Goal: Information Seeking & Learning: Find specific fact

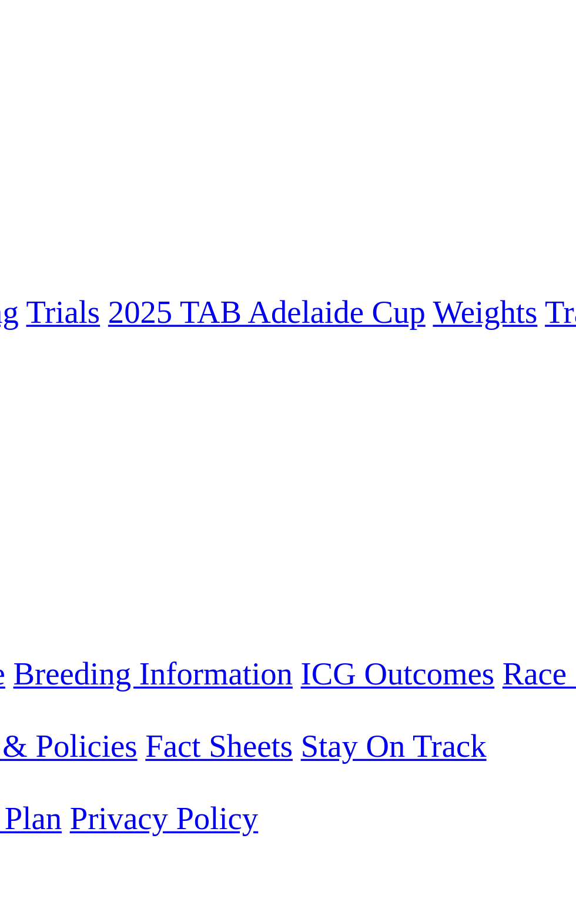
click at [381, 545] on div "Gawler [DATE] FIRST RACE: 11:00AM(ACST) Kennels Close: 10:30am ACST Stewards Re…" at bounding box center [288, 566] width 567 height 42
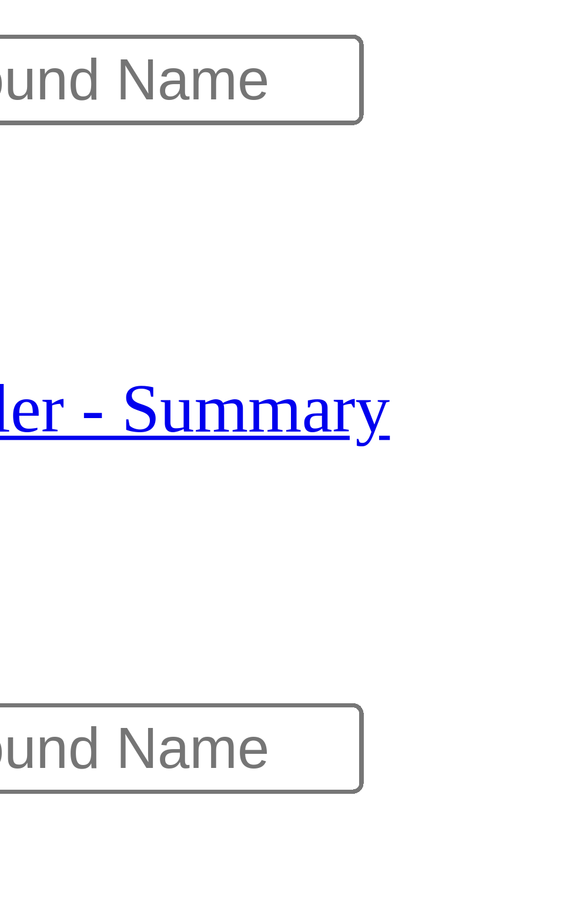
click at [16, 418] on span "R1" at bounding box center [10, 423] width 11 height 10
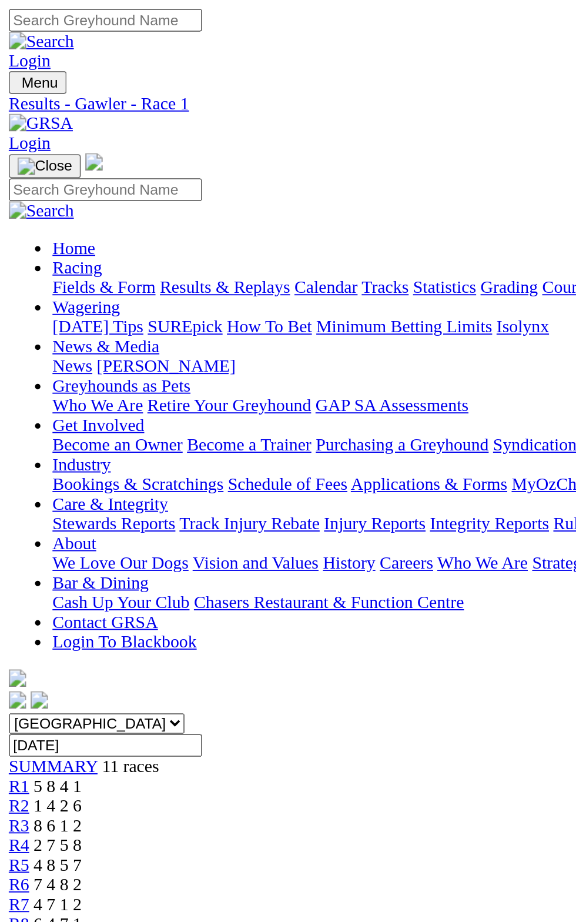
click at [16, 428] on link "R2" at bounding box center [10, 433] width 11 height 10
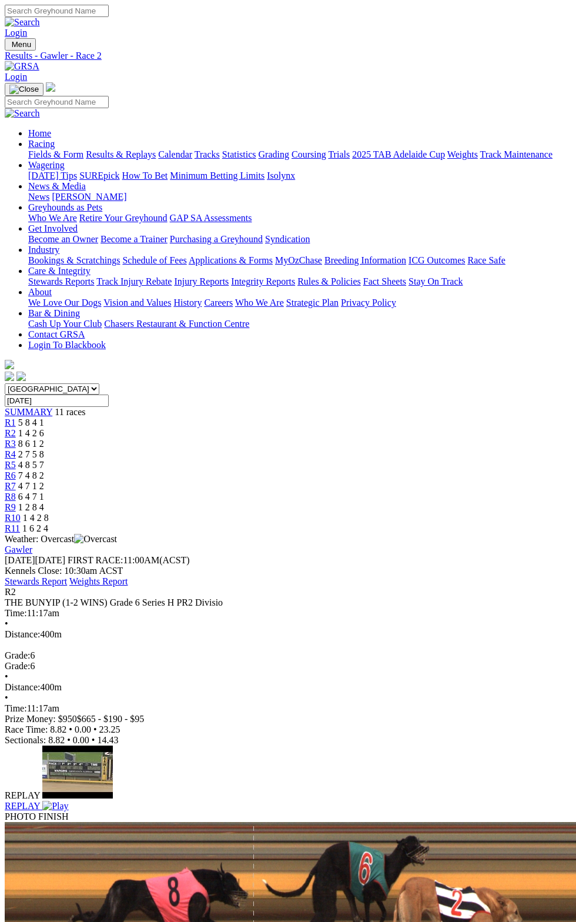
scroll to position [6, 0]
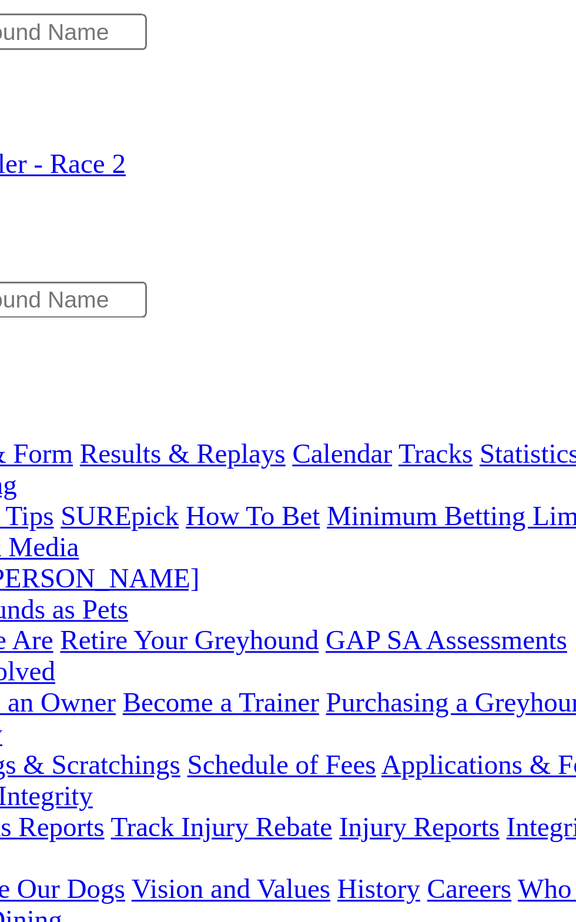
click at [16, 439] on link "R3" at bounding box center [10, 444] width 11 height 10
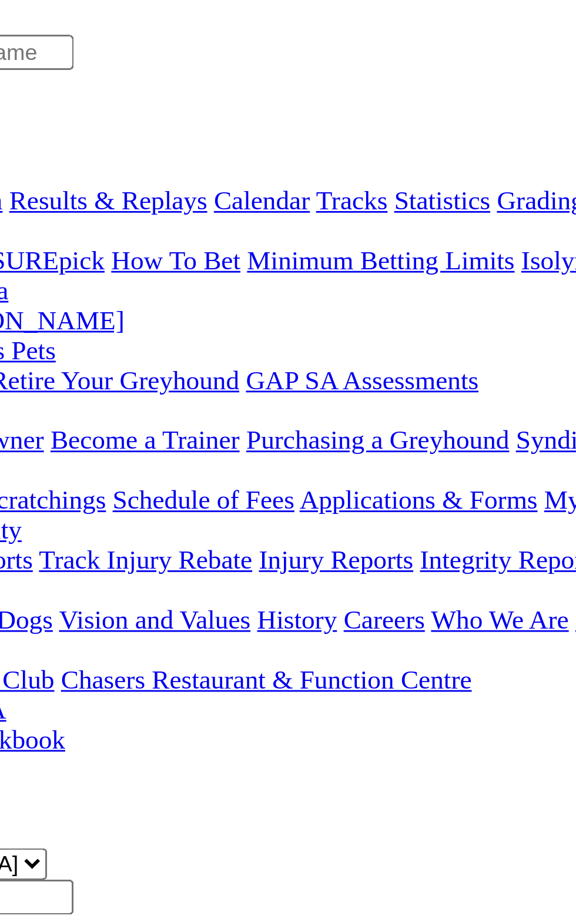
click at [16, 449] on link "R4" at bounding box center [10, 454] width 11 height 10
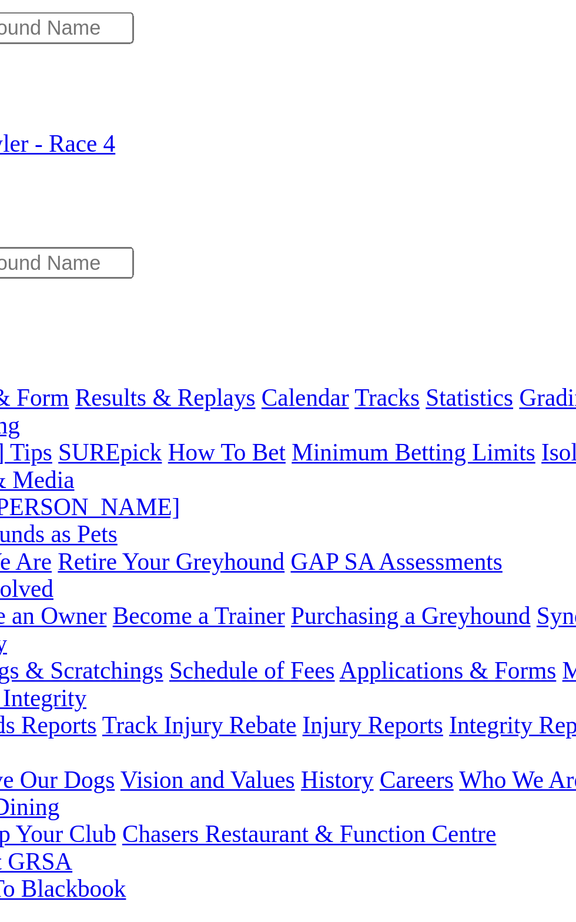
click at [16, 460] on link "R5" at bounding box center [10, 465] width 11 height 10
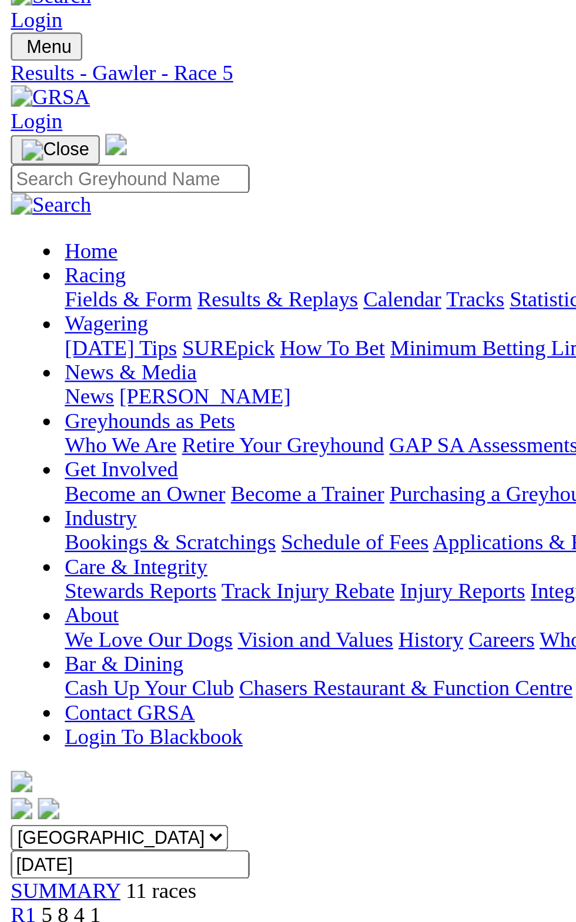
scroll to position [14, 0]
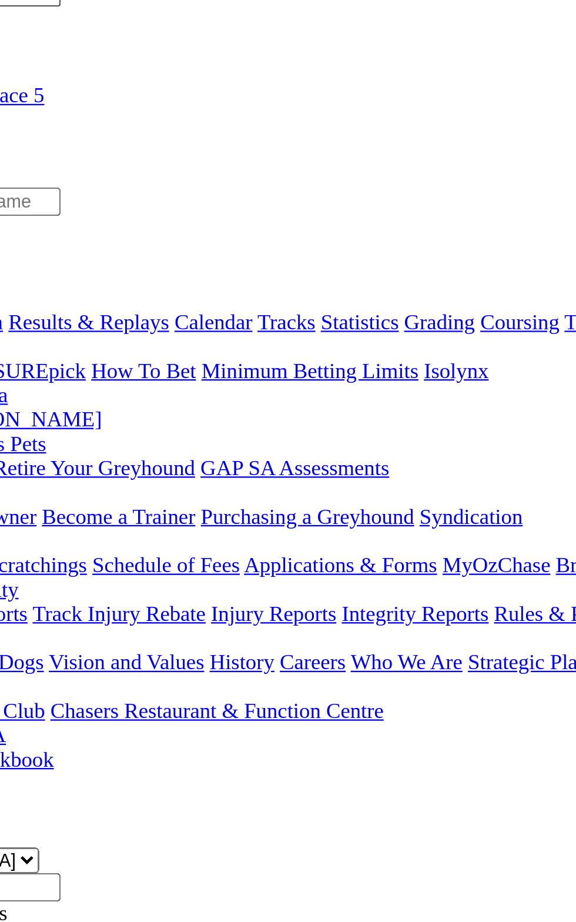
click at [16, 456] on link "R6" at bounding box center [10, 461] width 11 height 10
click at [303, 467] on div "R7 4 7 1 2" at bounding box center [288, 472] width 567 height 11
click at [304, 467] on div "R7 4 7 1 2" at bounding box center [288, 472] width 567 height 11
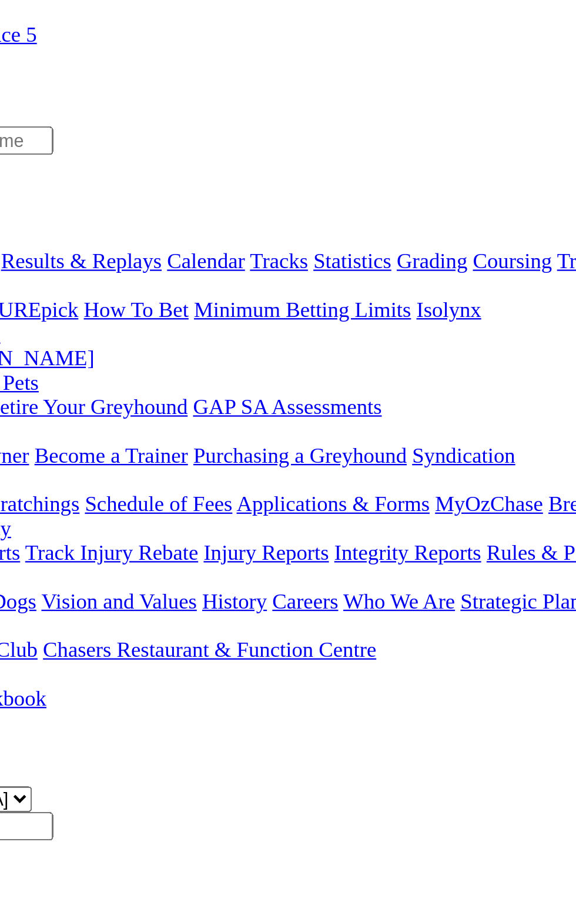
click at [16, 456] on link "R6" at bounding box center [10, 461] width 11 height 10
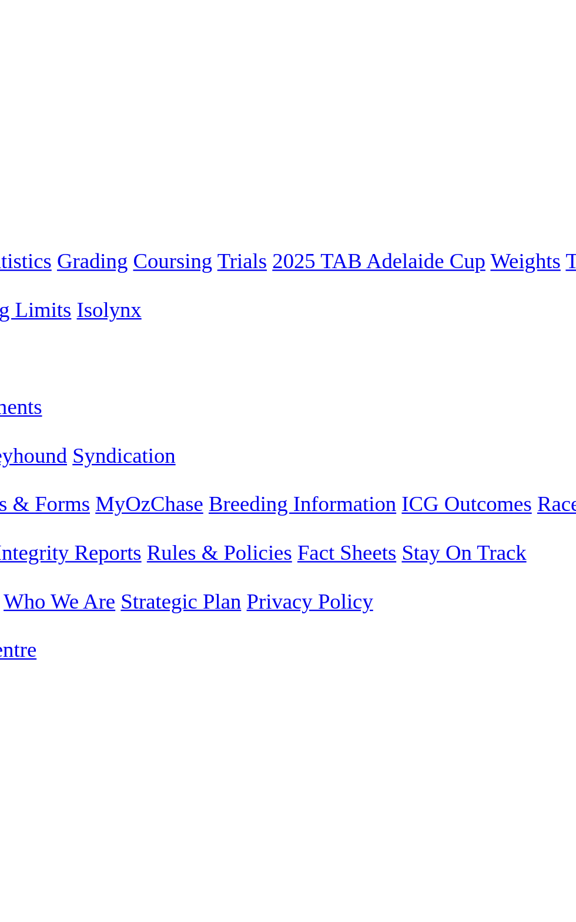
click at [16, 456] on link "R6" at bounding box center [10, 461] width 11 height 10
click at [16, 456] on span "R6" at bounding box center [10, 461] width 11 height 10
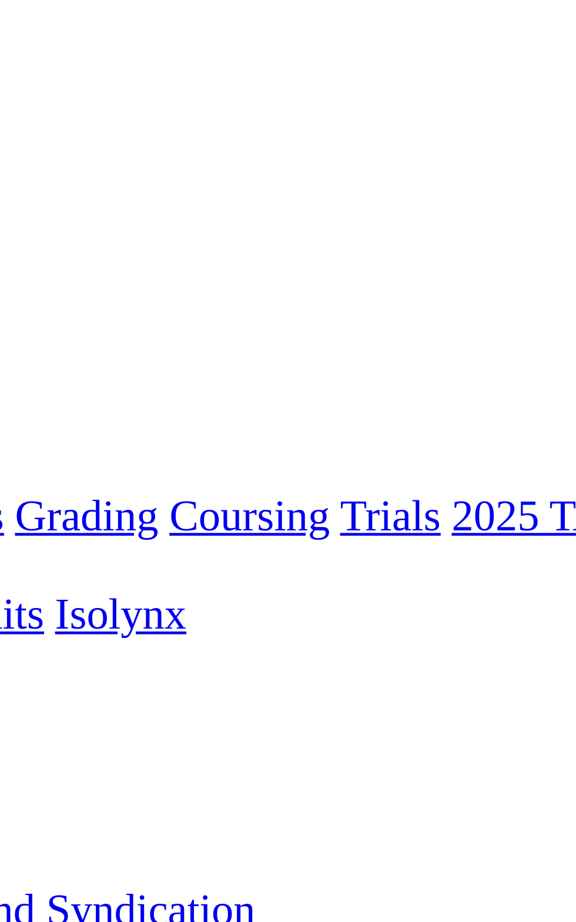
scroll to position [5, 0]
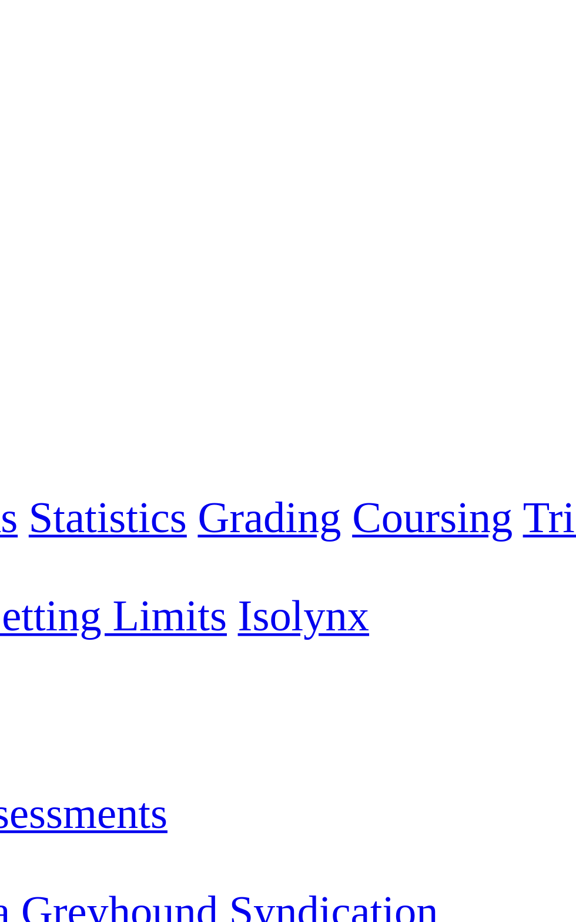
click at [16, 465] on span "R6" at bounding box center [10, 470] width 11 height 10
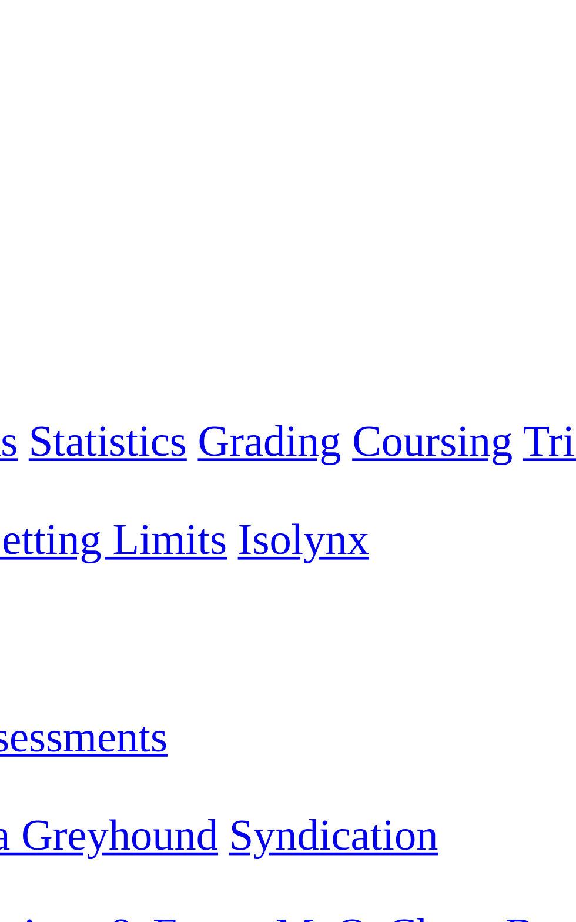
click at [16, 465] on span "R6" at bounding box center [10, 470] width 11 height 10
click at [44, 465] on span "7 4 8 2" at bounding box center [31, 470] width 26 height 10
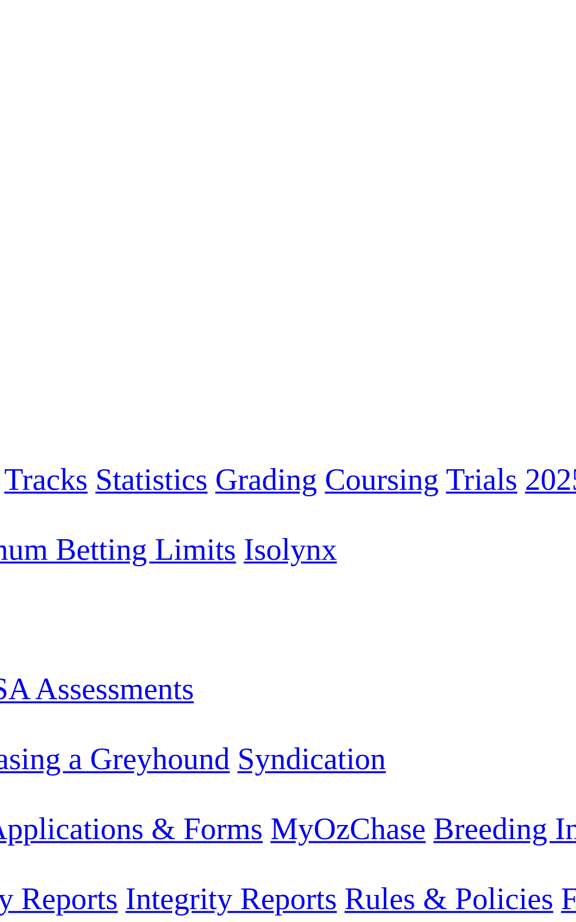
scroll to position [0, 0]
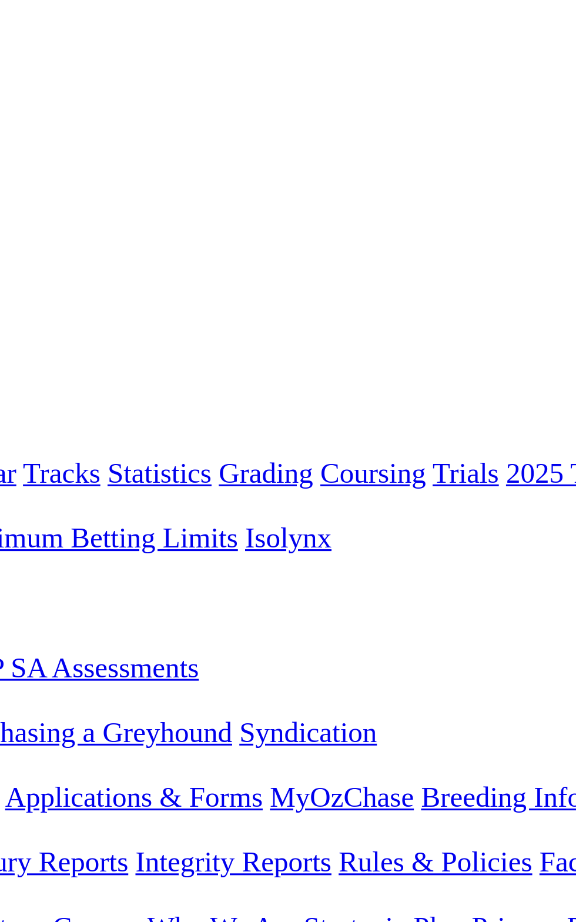
click at [16, 470] on link "R6" at bounding box center [10, 475] width 11 height 10
click at [16, 470] on span "R6" at bounding box center [10, 475] width 11 height 10
click at [44, 470] on span "7 4 8 2" at bounding box center [31, 475] width 26 height 10
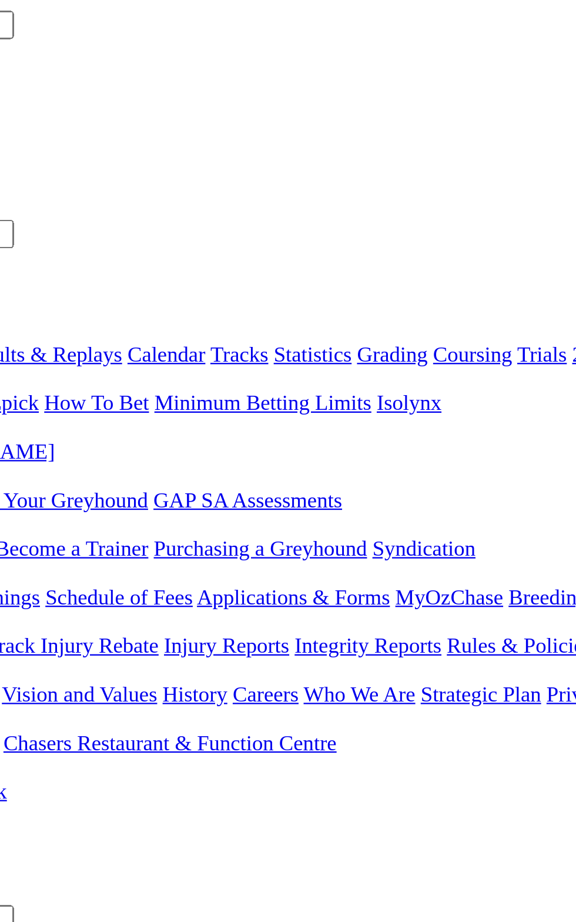
click at [16, 470] on link "R6" at bounding box center [10, 475] width 11 height 10
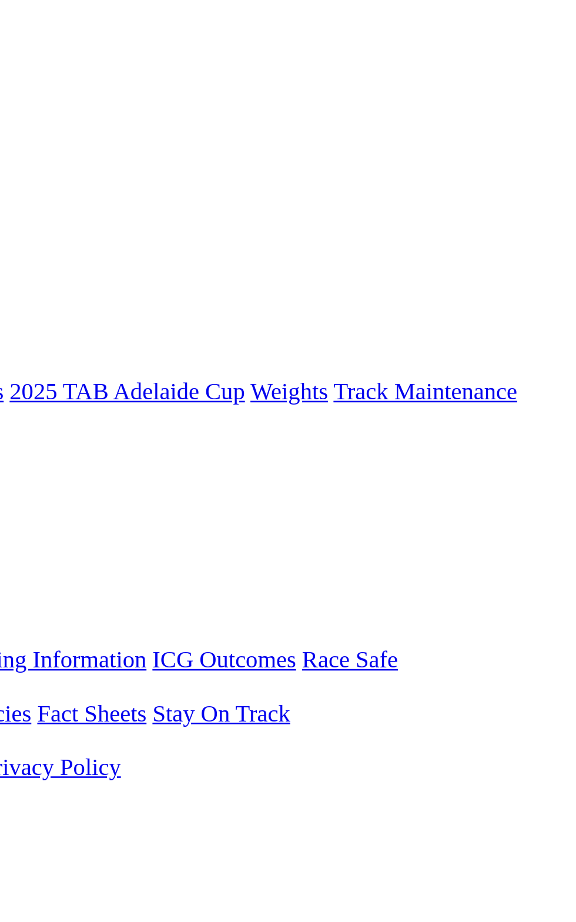
click at [26, 439] on link "F" at bounding box center [23, 444] width 5 height 10
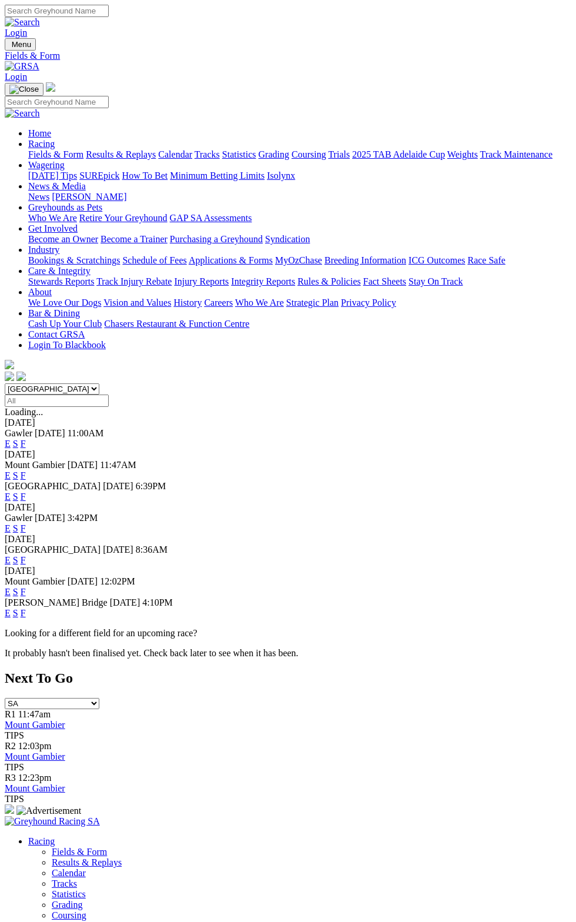
click at [26, 439] on link "F" at bounding box center [23, 444] width 5 height 10
click at [551, 418] on div "10 Sep 2025" at bounding box center [288, 423] width 567 height 11
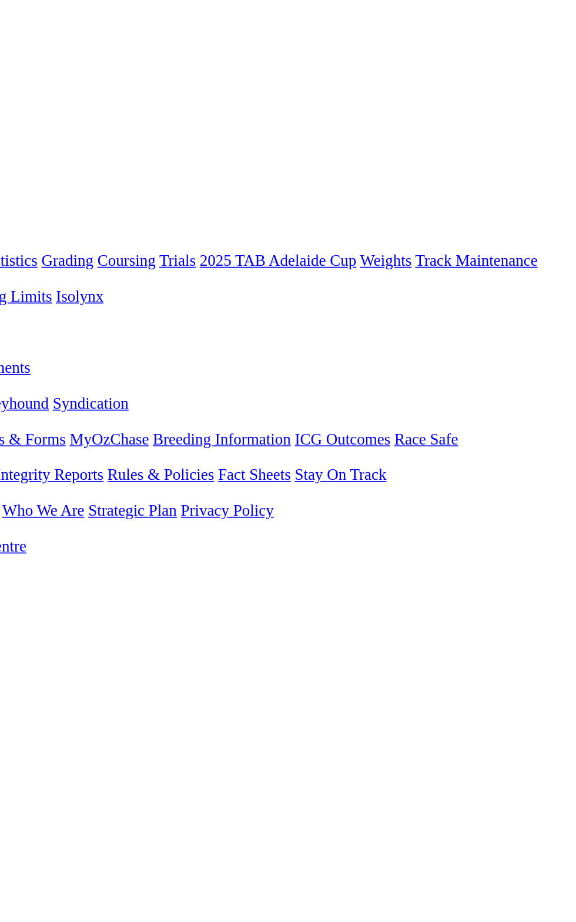
click at [568, 428] on div "Gawler Today 11:00AM E S F" at bounding box center [288, 438] width 567 height 21
click at [551, 439] on div "E S F" at bounding box center [288, 444] width 567 height 11
click at [26, 439] on link "F" at bounding box center [23, 444] width 5 height 10
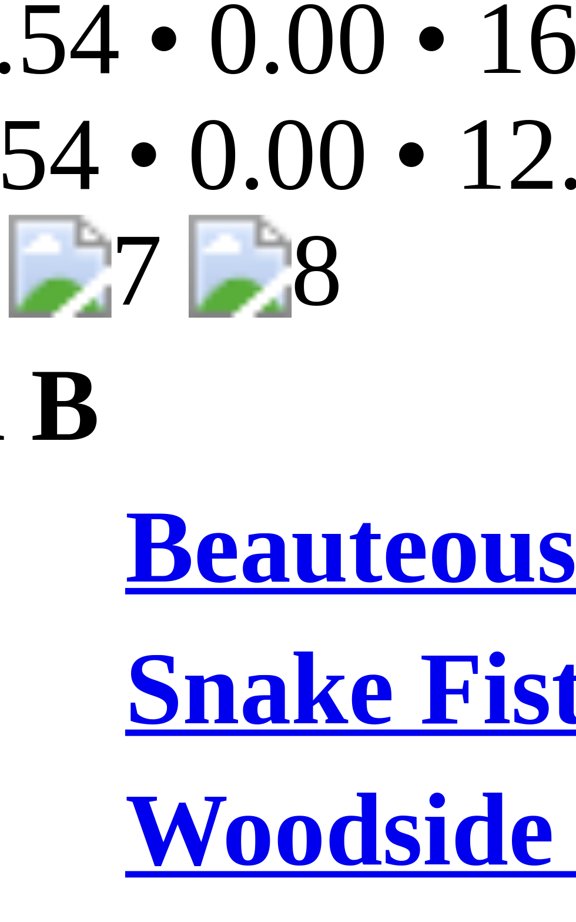
scroll to position [342, 0]
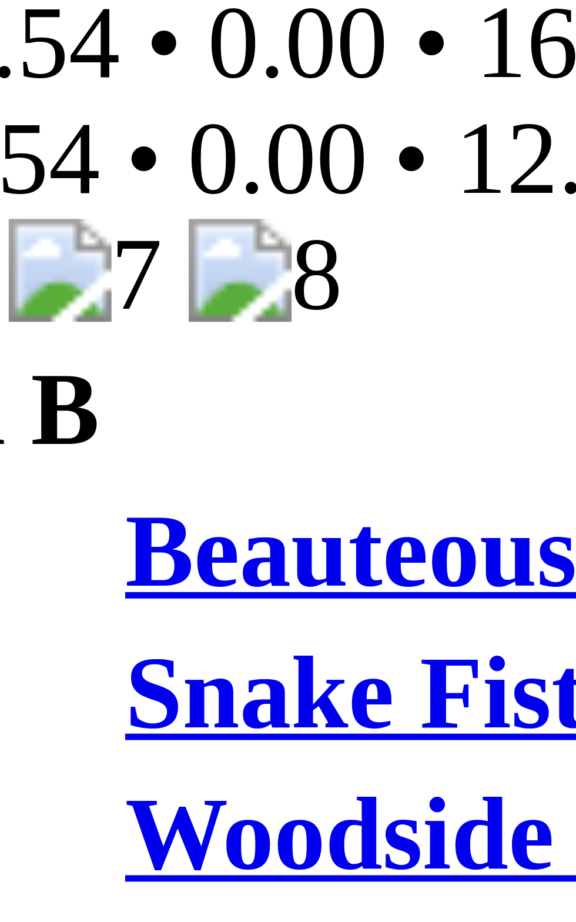
click at [56, 873] on span "BOX" at bounding box center [46, 878] width 21 height 10
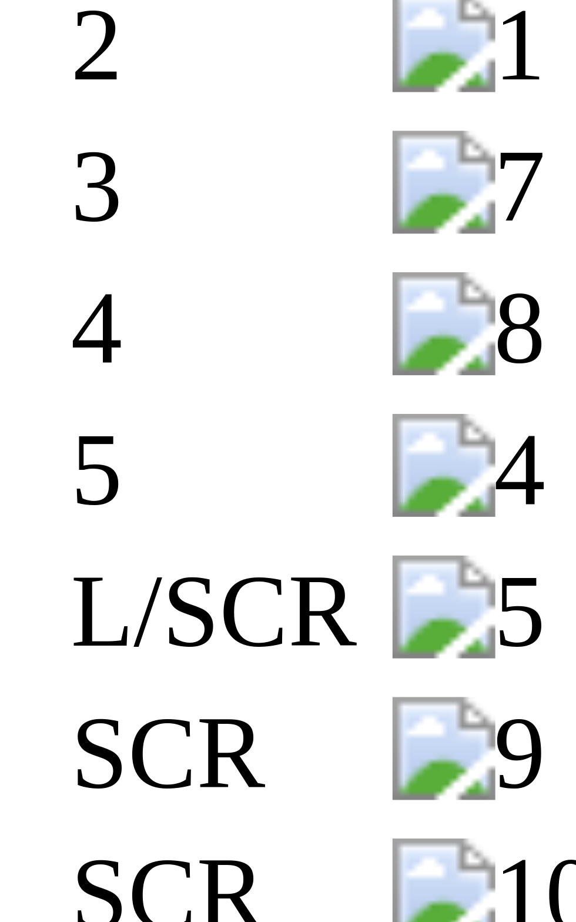
click at [19, 886] on td "1" at bounding box center [20, 892] width 28 height 12
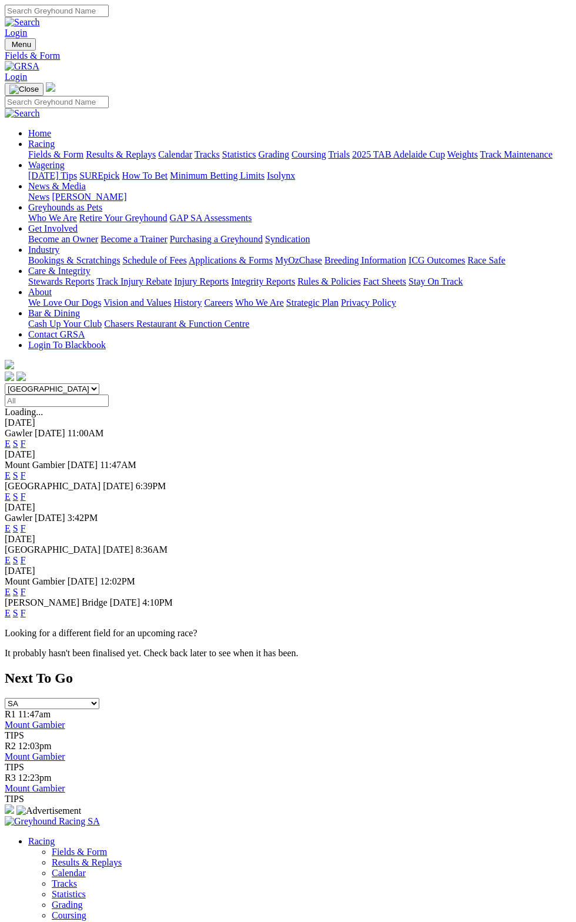
click at [570, 418] on div "[DATE]" at bounding box center [288, 423] width 567 height 11
click at [572, 418] on div "[DATE]" at bounding box center [288, 423] width 567 height 11
click at [572, 428] on div "Gawler Today 11:00AM E S F" at bounding box center [288, 438] width 567 height 21
click at [173, 597] on span "4:10PM" at bounding box center [157, 602] width 31 height 10
click at [26, 439] on link "F" at bounding box center [23, 444] width 5 height 10
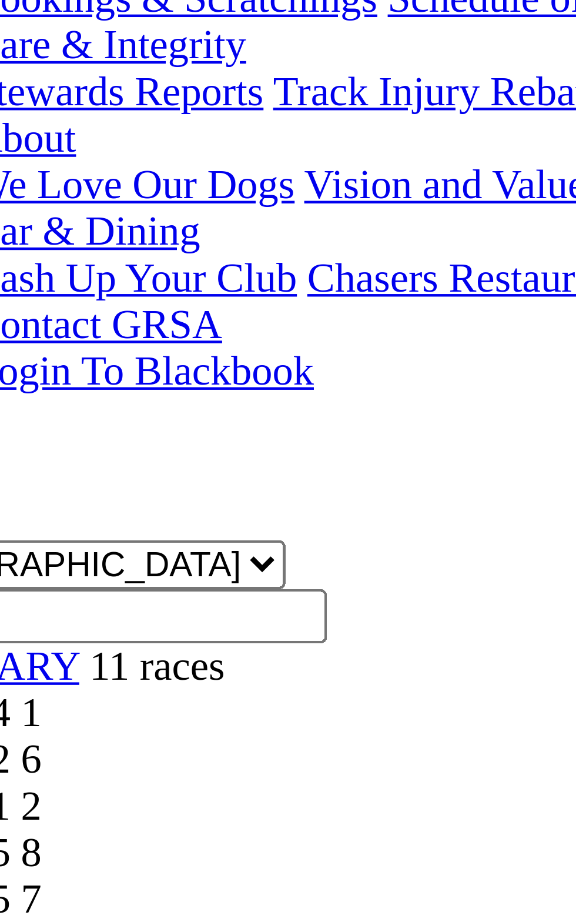
click at [50, 767] on img at bounding box center [43, 772] width 14 height 11
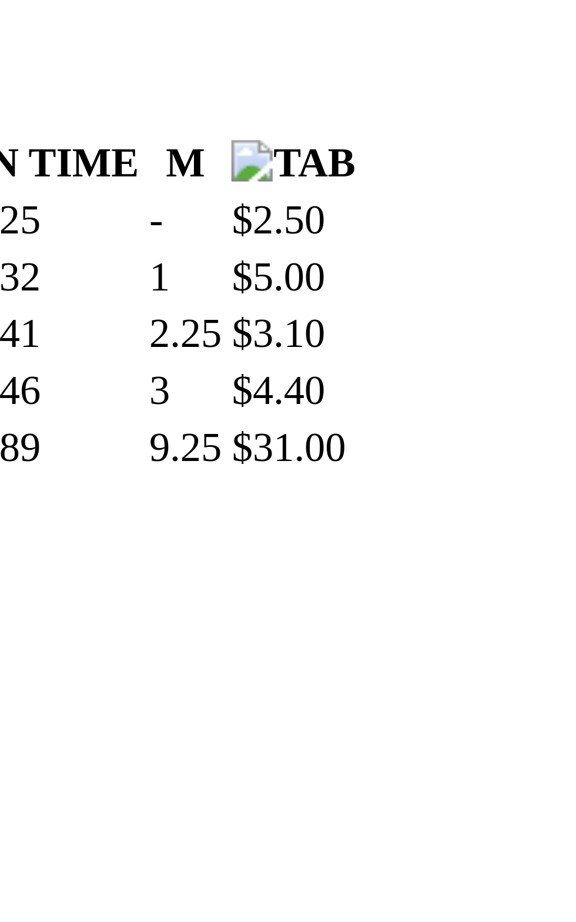
scroll to position [206, 0]
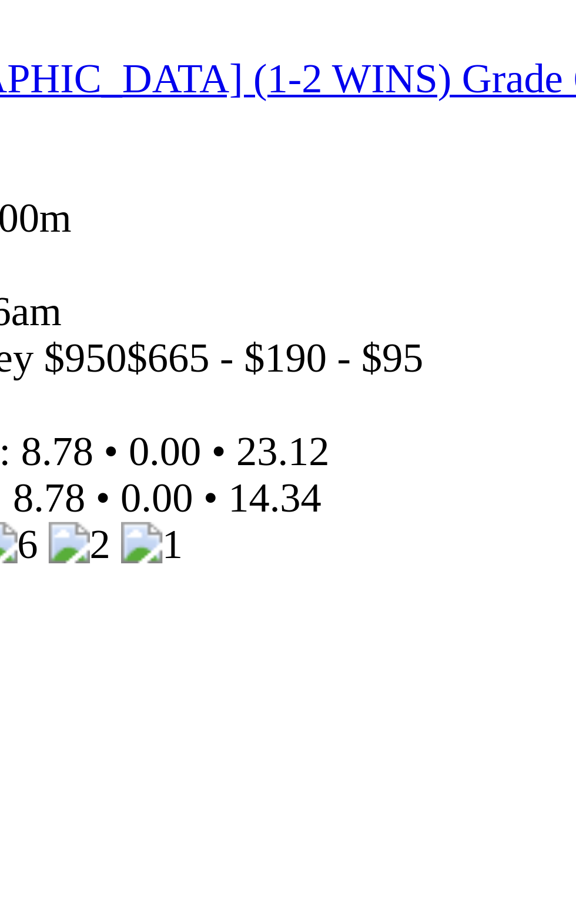
scroll to position [220, 0]
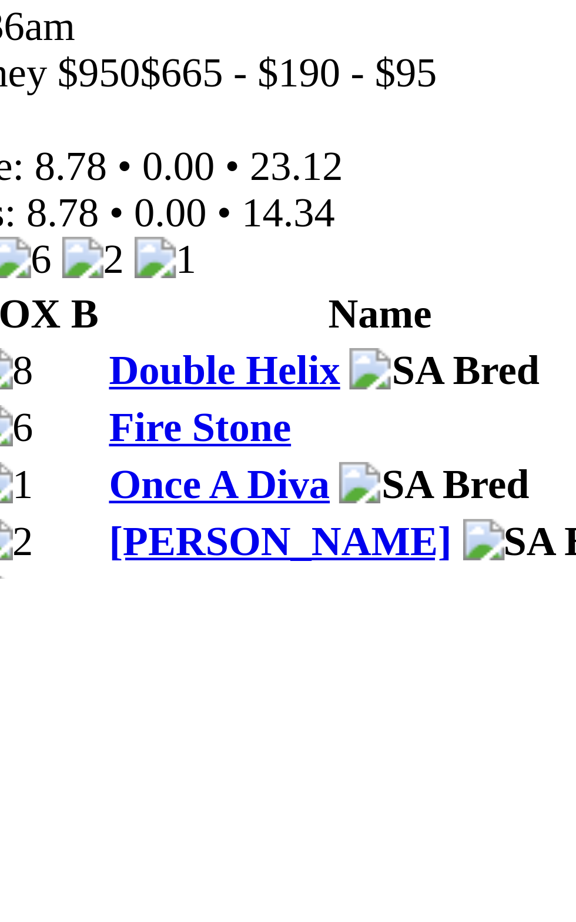
scroll to position [285, 0]
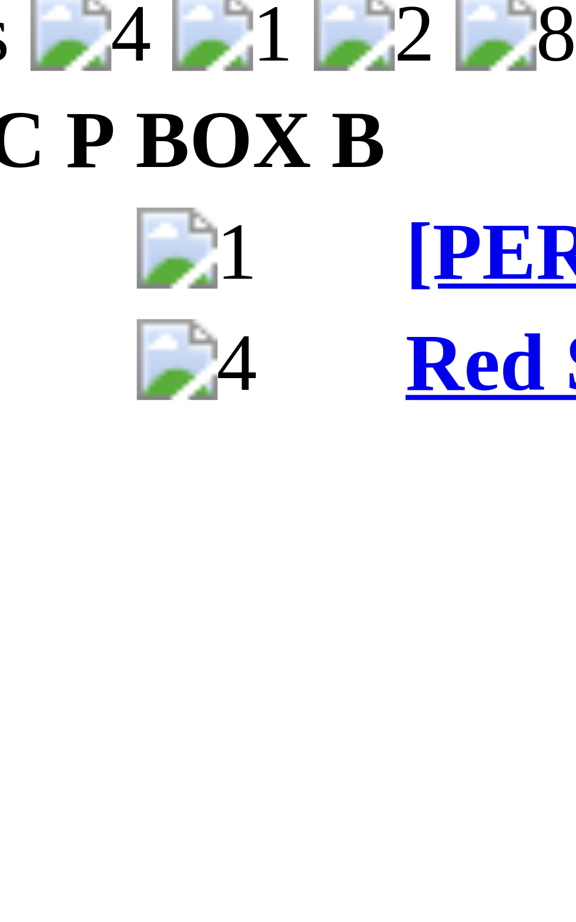
scroll to position [1785, 0]
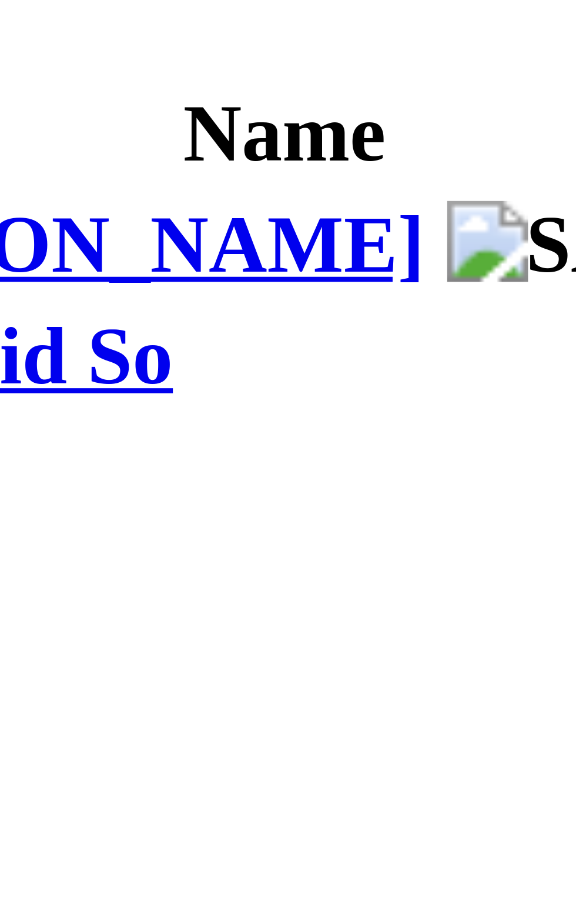
click at [132, 717] on td "Cabinteely" at bounding box center [136, 712] width 141 height 12
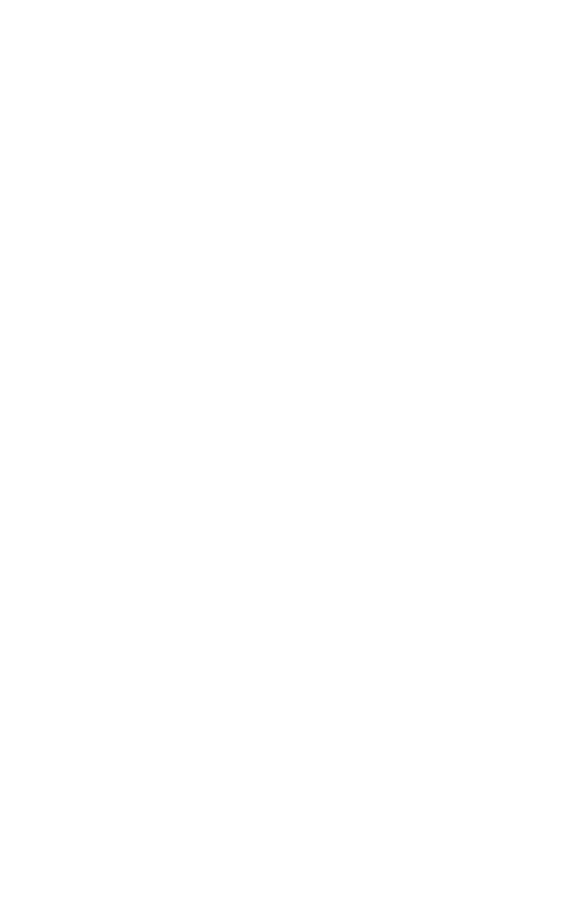
scroll to position [2617, 0]
click at [314, 298] on td "23.22" at bounding box center [291, 292] width 45 height 12
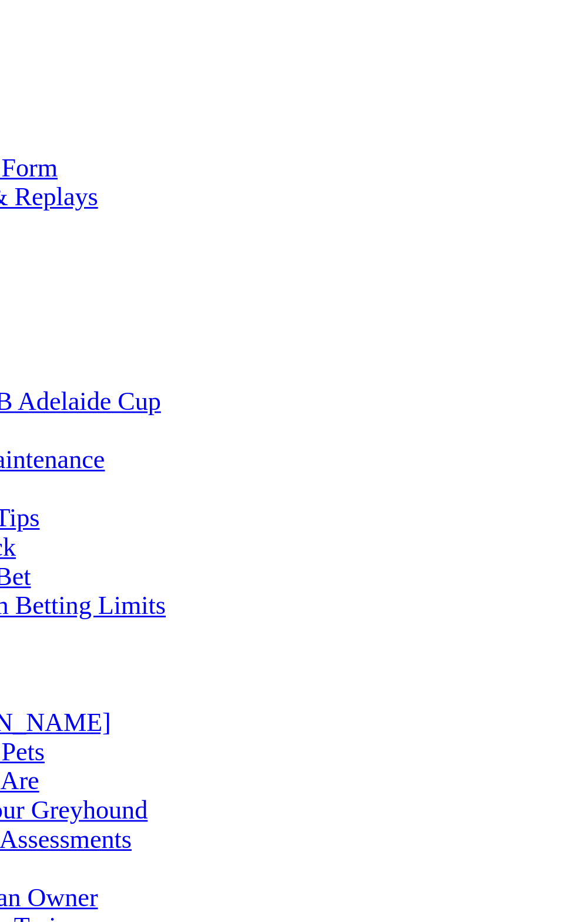
click at [185, 285] on td "Lost At Sea" at bounding box center [128, 279] width 125 height 12
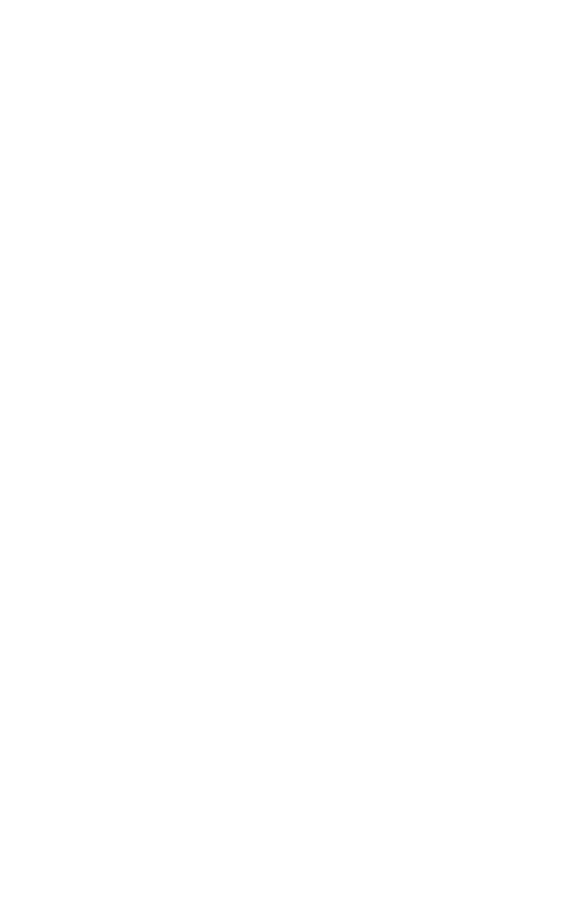
scroll to position [807, 0]
click at [558, 506] on div "Race Time: 8.83 • 0.00 • 23.21" at bounding box center [288, 511] width 567 height 11
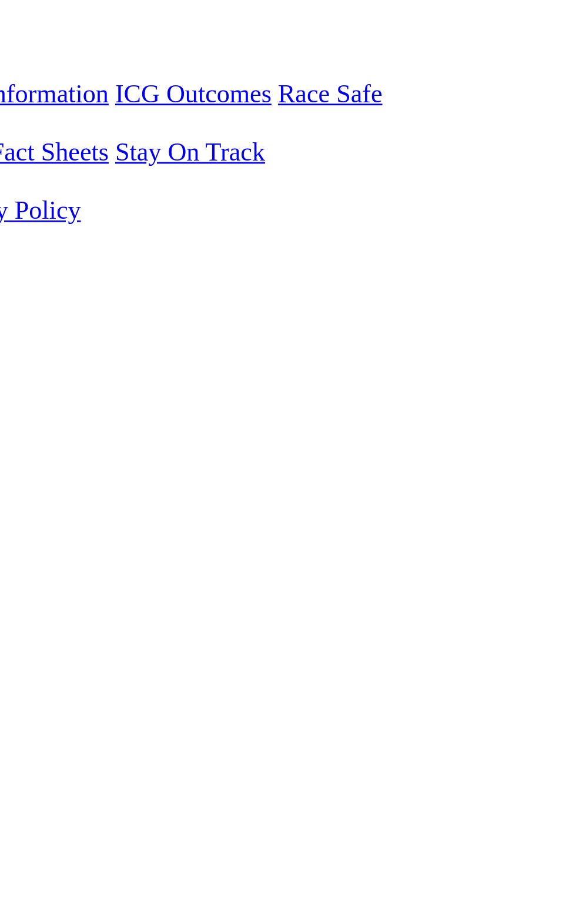
scroll to position [226, 0]
